Goal: Find specific page/section: Find specific page/section

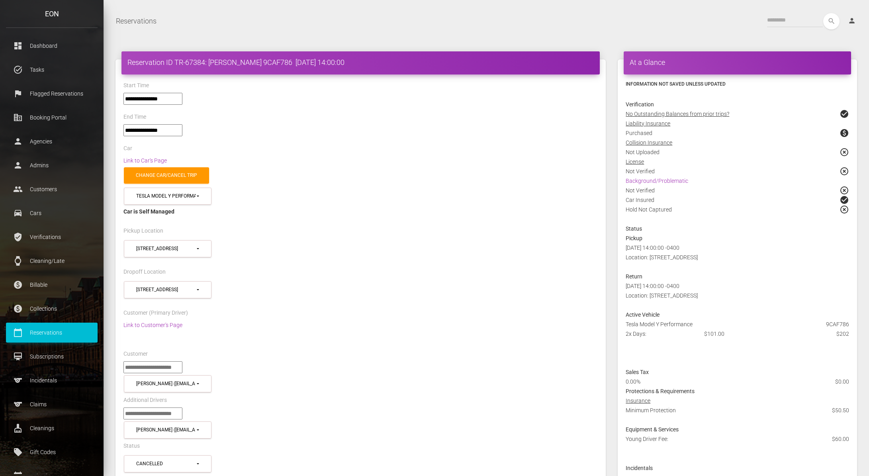
select select "*****"
select select
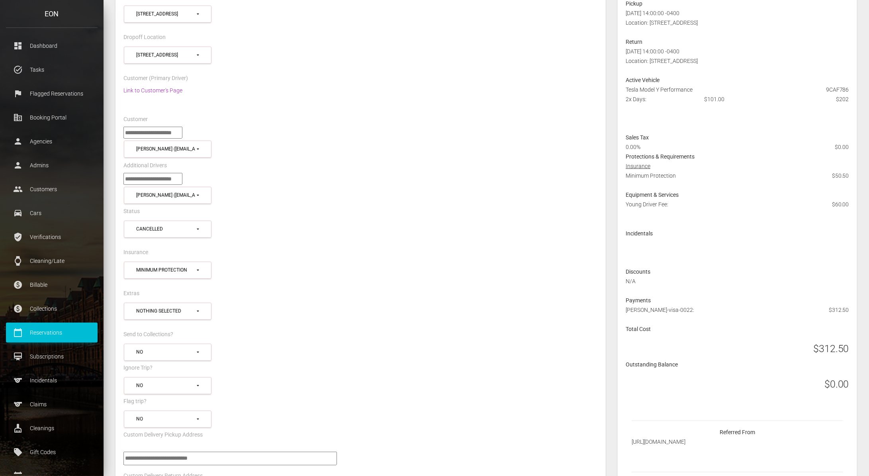
scroll to position [190, 0]
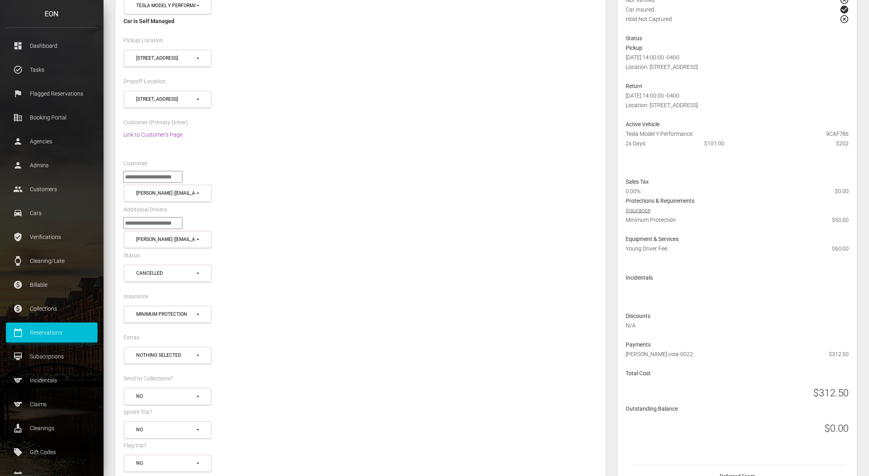
click at [166, 131] on link "Link to Customer's Page" at bounding box center [152, 134] width 59 height 6
click at [143, 134] on link "Link to Customer's Page" at bounding box center [152, 134] width 59 height 6
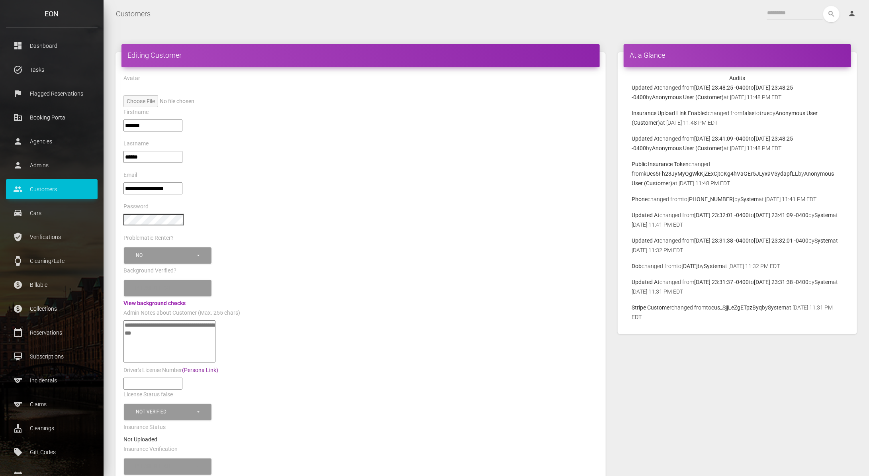
click at [209, 367] on link "(Persona Link)" at bounding box center [200, 370] width 36 height 6
click at [205, 367] on link "(Persona Link)" at bounding box center [200, 370] width 36 height 6
